Goal: Find specific page/section: Find specific page/section

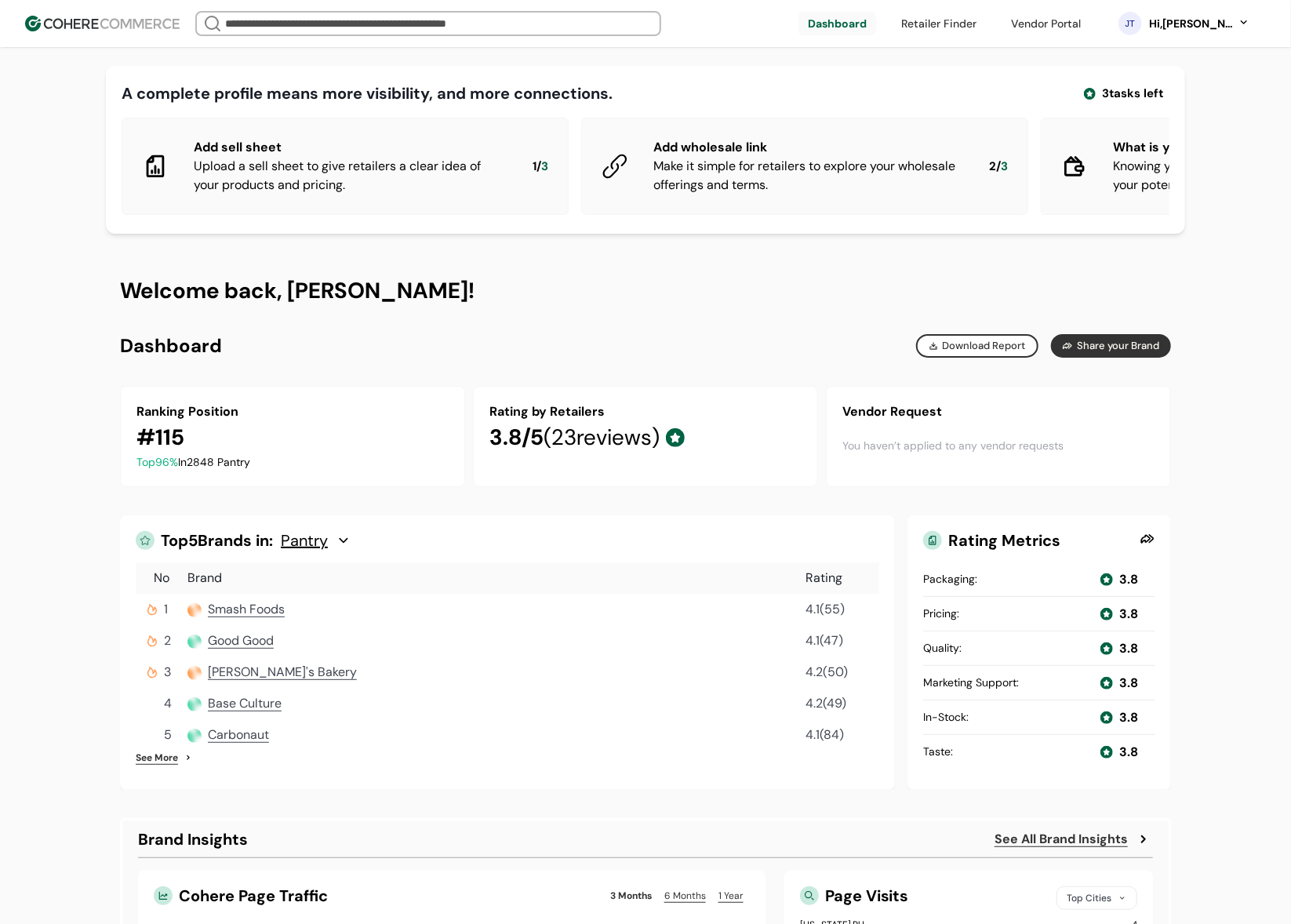
click at [643, 358] on div "Brand Overview Generated on August 18, 2025 www.coherecommerce.com/ Ranking Pos…" at bounding box center [646, 346] width 1051 height 23
click at [1067, 25] on link at bounding box center [1046, 23] width 88 height 23
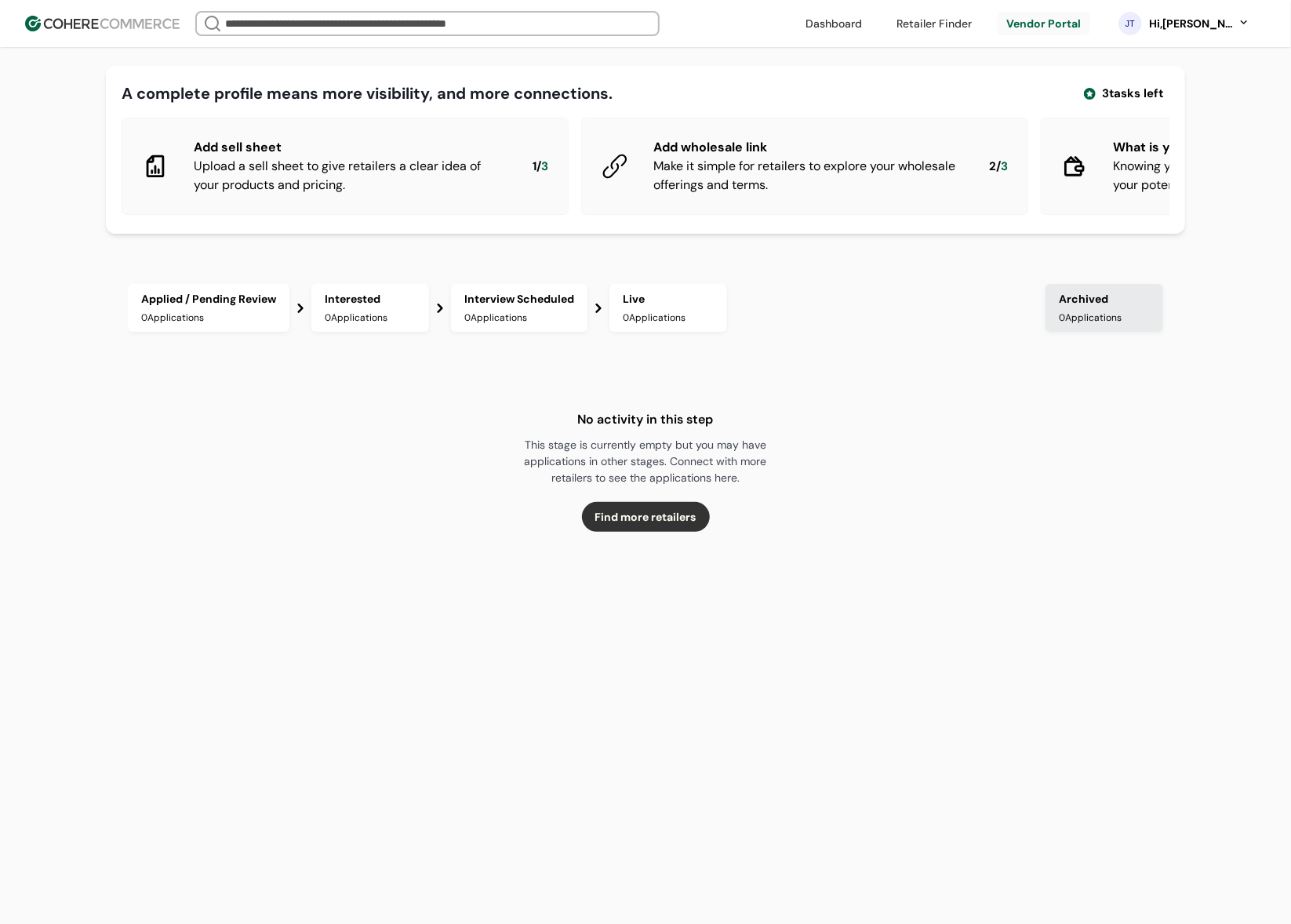
click at [221, 320] on div "Applied / Pending Review 0 Applications" at bounding box center [208, 307] width 162 height 48
click at [249, 324] on div "0 Applications" at bounding box center [208, 317] width 135 height 14
click at [364, 324] on div "0 Applications" at bounding box center [369, 317] width 91 height 14
click at [572, 308] on div "Interview Scheduled" at bounding box center [520, 299] width 110 height 17
